Goal: Transaction & Acquisition: Purchase product/service

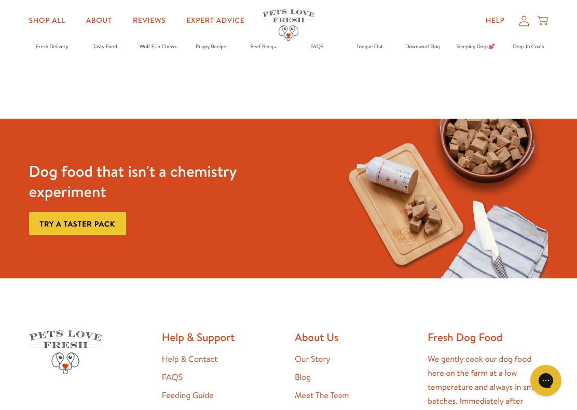
scroll to position [1667, 0]
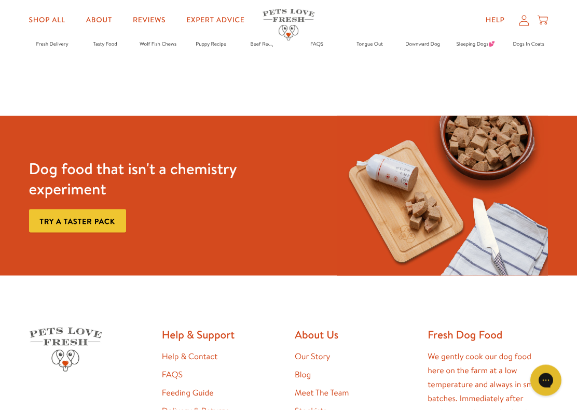
click at [116, 224] on link "Try a taster pack" at bounding box center [77, 221] width 97 height 23
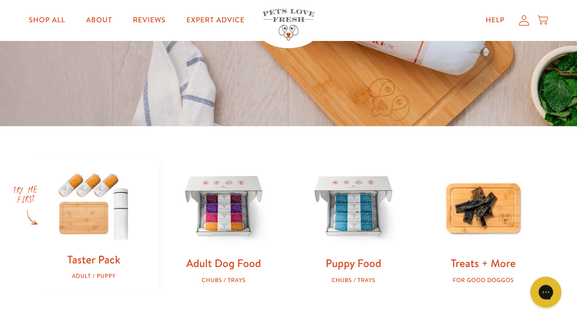
scroll to position [218, 0]
click at [235, 263] on link "Adult Dog Food" at bounding box center [223, 262] width 75 height 15
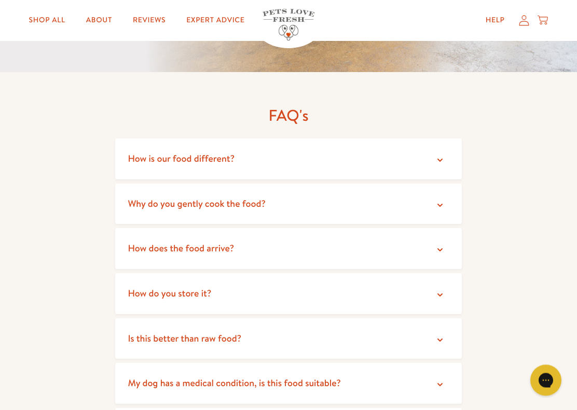
scroll to position [1778, 0]
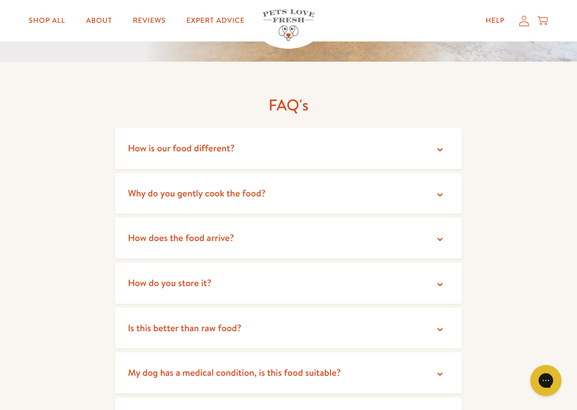
click at [437, 235] on icon at bounding box center [440, 240] width 10 height 10
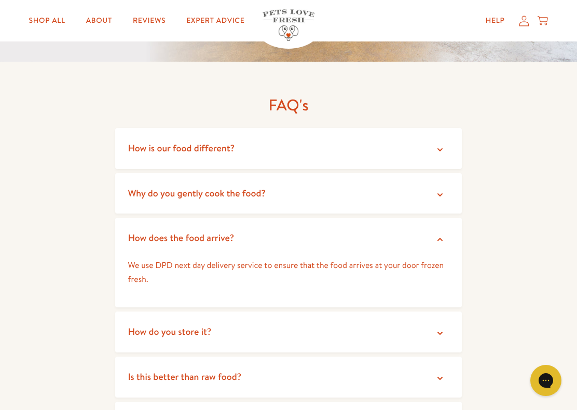
click at [386, 312] on summary "How do you store it?" at bounding box center [288, 332] width 346 height 41
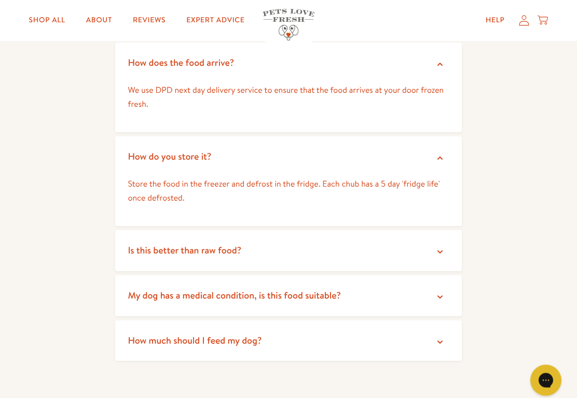
scroll to position [1957, 0]
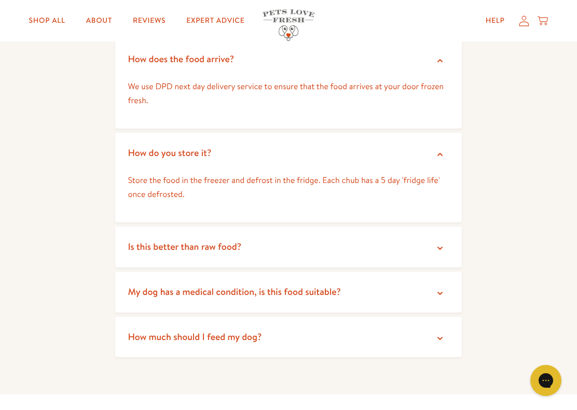
click at [380, 317] on summary "How much should I feed my dog?" at bounding box center [288, 337] width 346 height 41
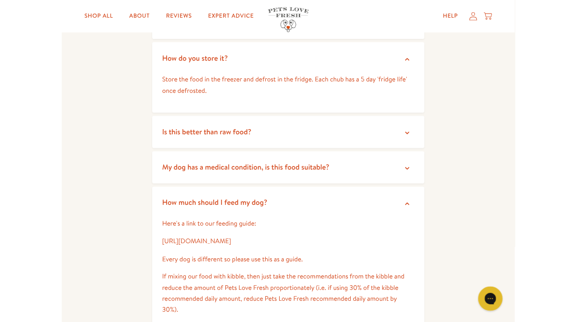
scroll to position [2036, 0]
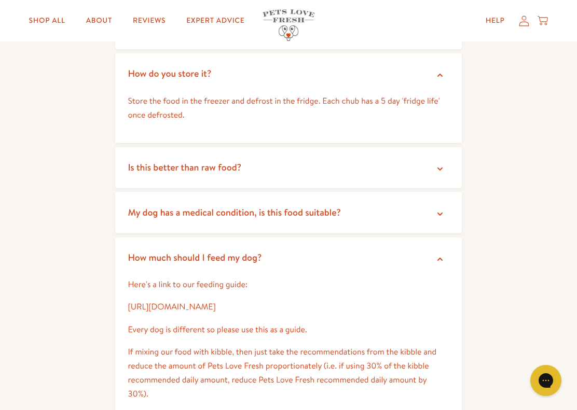
click at [215, 301] on link "[URL][DOMAIN_NAME]" at bounding box center [172, 306] width 88 height 11
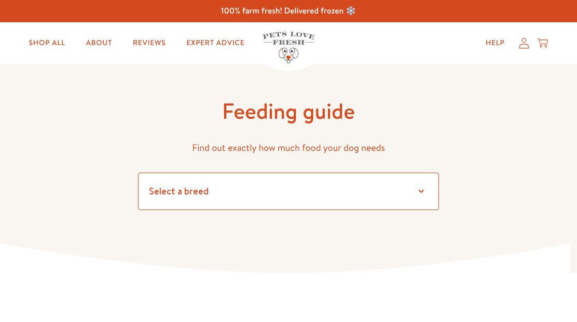
click at [392, 191] on select "Select a breed" at bounding box center [288, 191] width 301 height 37
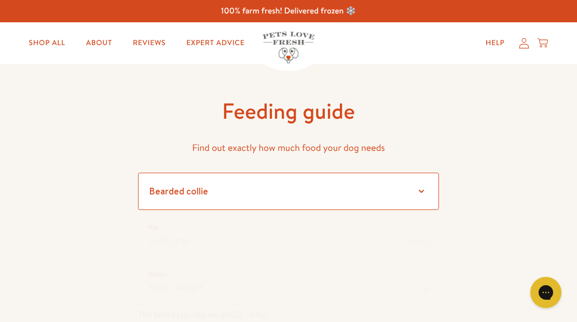
click at [304, 188] on select "Select a breed Affenpinscher Afghan hound Airedale terrier Akita Alaskan Malamu…" at bounding box center [288, 191] width 301 height 37
select select "13"
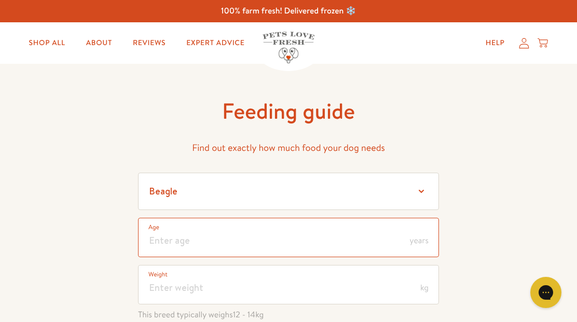
click at [373, 236] on input "number" at bounding box center [288, 237] width 301 height 39
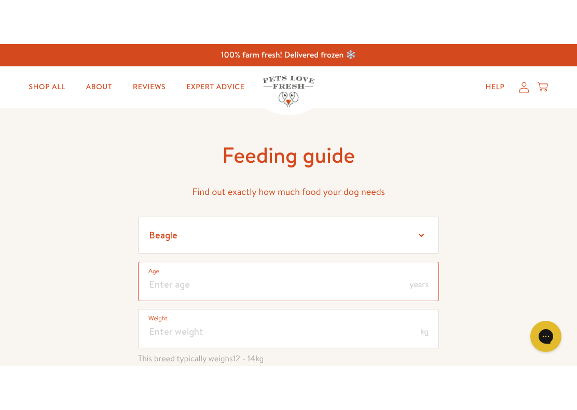
scroll to position [7, 0]
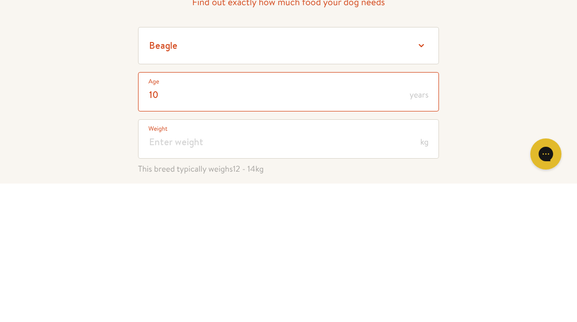
type input "10"
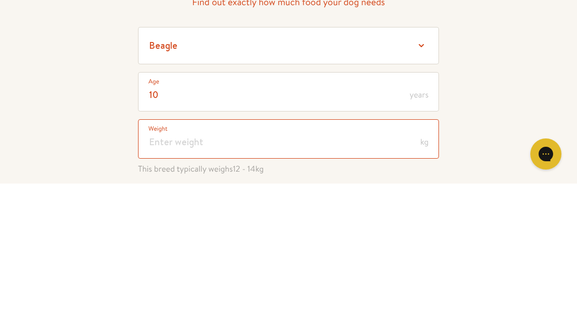
click at [327, 258] on input "number" at bounding box center [288, 277] width 301 height 39
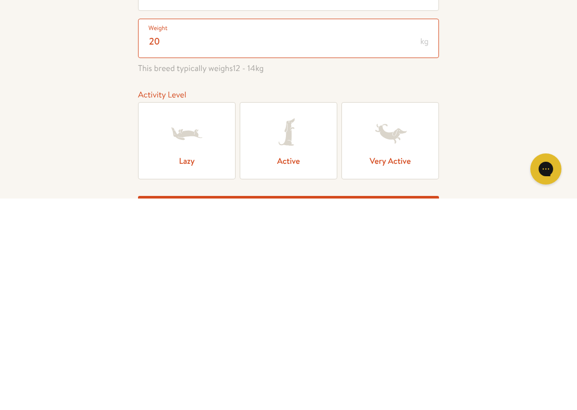
scroll to position [35, 0]
type input "20"
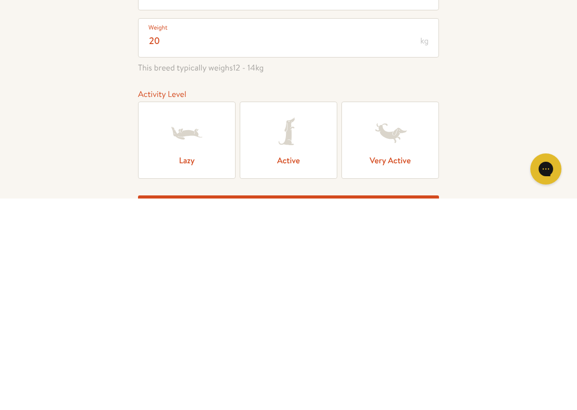
click at [219, 313] on label "Lazy" at bounding box center [187, 351] width 98 height 77
click at [0, 0] on input "Lazy" at bounding box center [0, 0] width 0 height 0
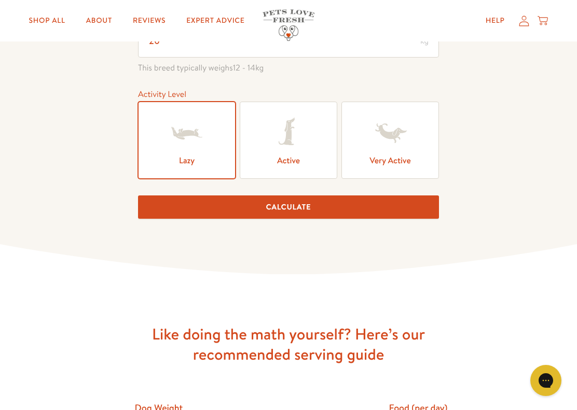
click at [407, 216] on button "Calculate" at bounding box center [288, 207] width 301 height 23
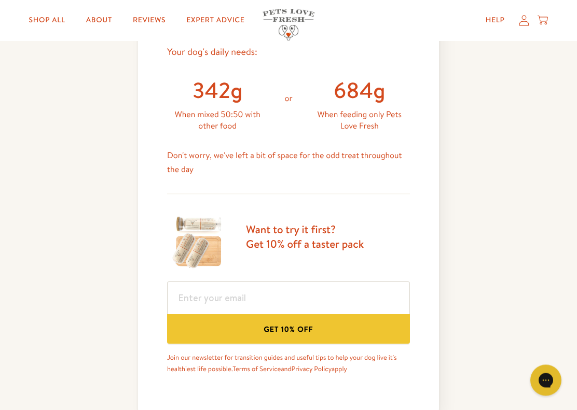
scroll to position [476, 0]
click at [487, 177] on div "Feeding guide Find out exactly how much food your dog needs Select a breed Affe…" at bounding box center [288, 23] width 577 height 870
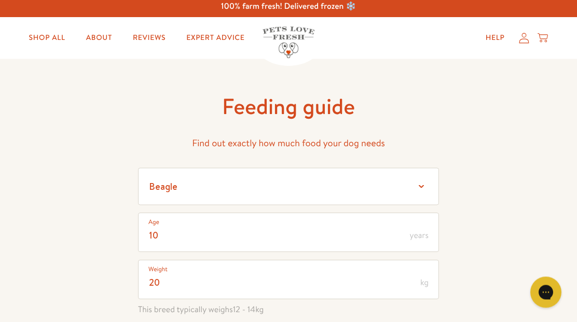
scroll to position [0, 0]
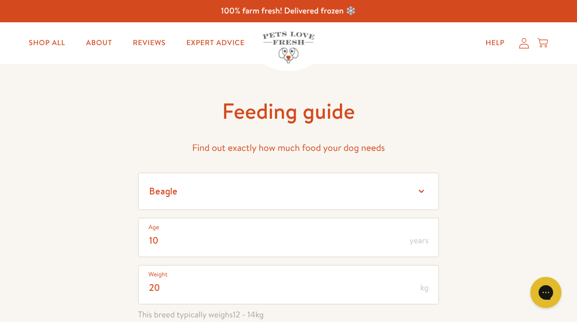
click at [444, 54] on circle "Close dialog" at bounding box center [444, 62] width 17 height 17
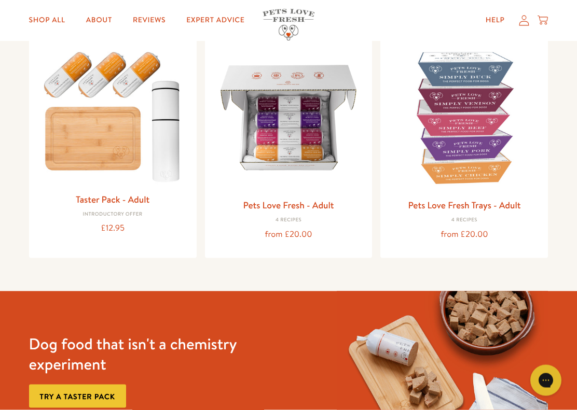
scroll to position [125, 0]
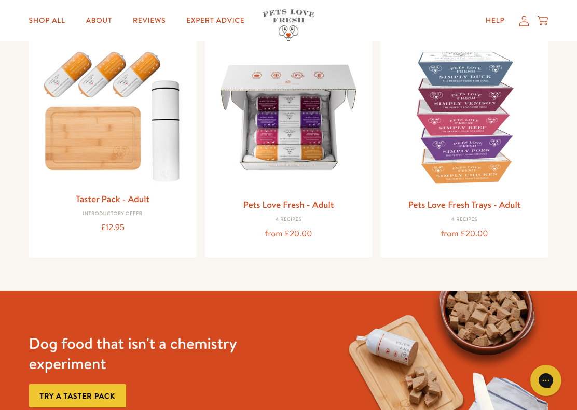
click at [125, 186] on div "Taster Pack - Adult Introductory Offer £12.95" at bounding box center [113, 146] width 168 height 224
click at [117, 142] on img at bounding box center [112, 114] width 151 height 145
